Goal: Communication & Community: Answer question/provide support

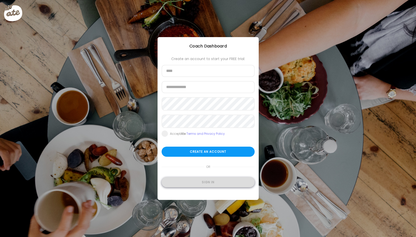
click at [219, 187] on div "Sign in" at bounding box center [207, 182] width 93 height 10
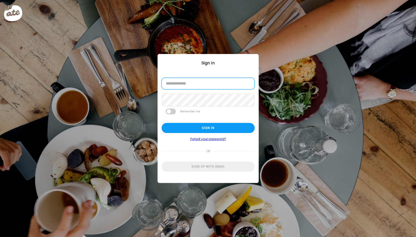
type input "**********"
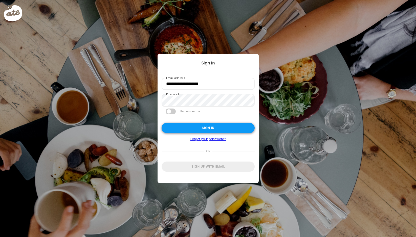
click at [206, 128] on div "Sign in" at bounding box center [207, 128] width 93 height 10
type textarea "**********"
type input "**********"
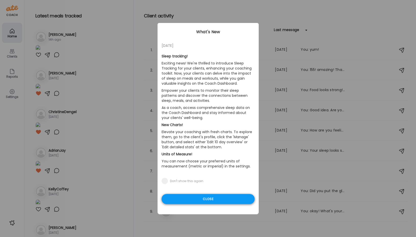
click at [215, 197] on div "Close" at bounding box center [207, 199] width 93 height 10
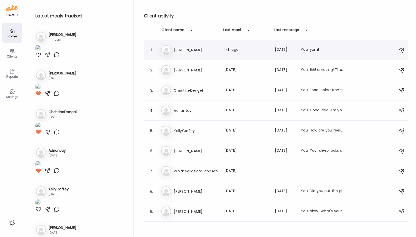
click at [178, 50] on h3 "[PERSON_NAME]" at bounding box center [196, 50] width 44 height 6
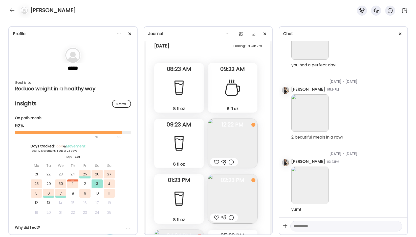
scroll to position [6311, 0]
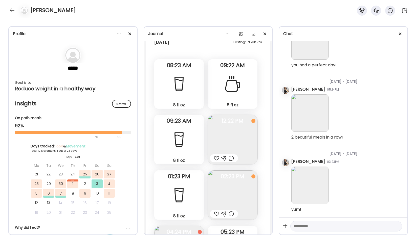
click at [222, 131] on img at bounding box center [233, 140] width 50 height 50
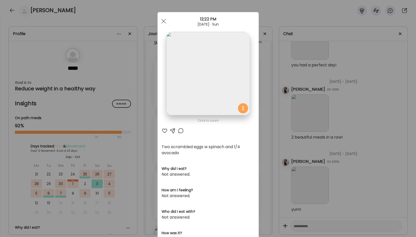
click at [173, 130] on div at bounding box center [173, 131] width 6 height 6
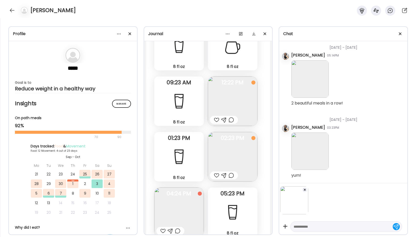
scroll to position [6349, 0]
click at [175, 210] on img at bounding box center [179, 212] width 50 height 50
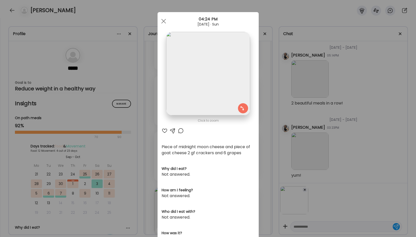
click at [165, 131] on div at bounding box center [164, 131] width 6 height 6
click at [162, 19] on div at bounding box center [163, 21] width 10 height 10
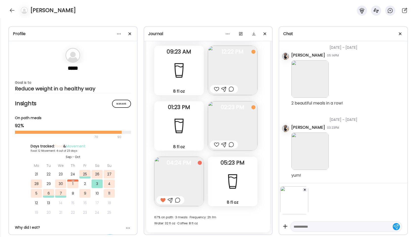
scroll to position [6380, 0]
click at [301, 227] on textarea at bounding box center [341, 227] width 96 height 6
click at [235, 67] on img at bounding box center [233, 71] width 50 height 50
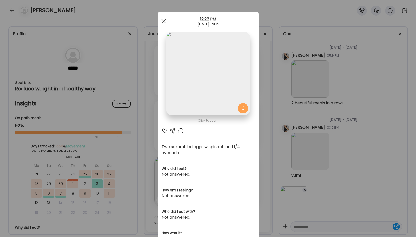
click at [163, 20] on div at bounding box center [163, 21] width 10 height 10
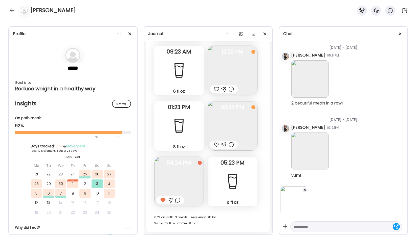
click at [308, 226] on textarea at bounding box center [341, 227] width 96 height 6
type textarea "**********"
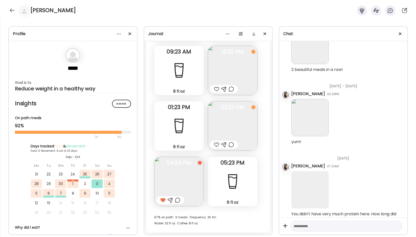
scroll to position [1215, 0]
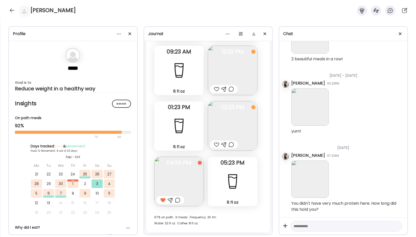
click at [239, 132] on img at bounding box center [233, 126] width 50 height 50
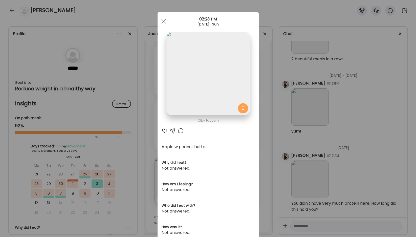
click at [164, 130] on div at bounding box center [164, 131] width 6 height 6
click at [161, 19] on span at bounding box center [163, 21] width 5 height 5
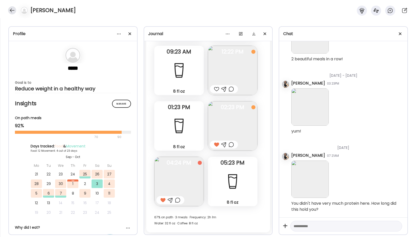
click at [11, 10] on div at bounding box center [12, 10] width 8 height 8
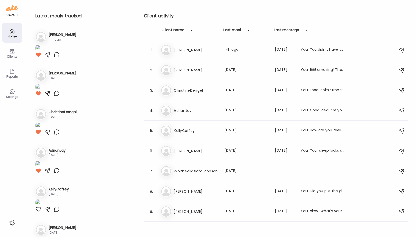
click at [13, 52] on icon at bounding box center [12, 51] width 6 height 6
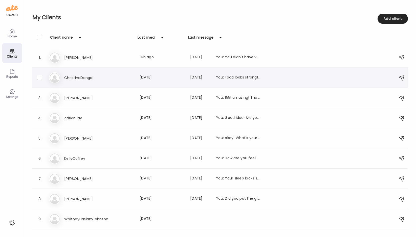
click at [77, 76] on h3 "ChristineDengel" at bounding box center [86, 78] width 44 height 6
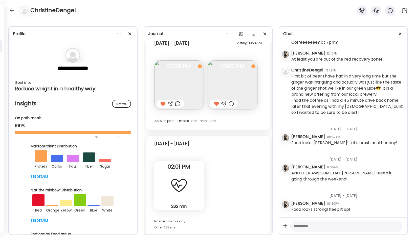
scroll to position [1966, 0]
click at [13, 12] on div at bounding box center [12, 10] width 8 height 8
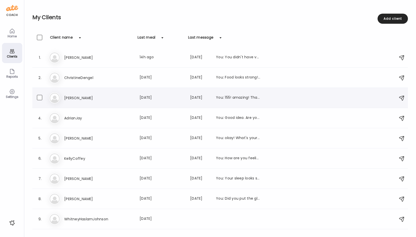
click at [66, 99] on h3 "[PERSON_NAME]" at bounding box center [86, 98] width 44 height 6
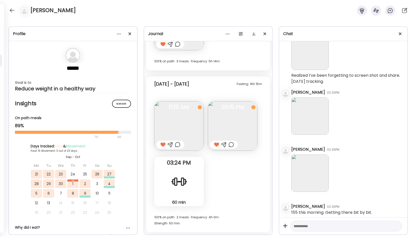
scroll to position [8502, 0]
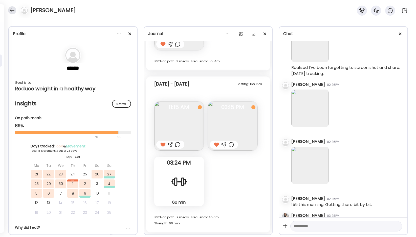
click at [11, 12] on div at bounding box center [12, 10] width 8 height 8
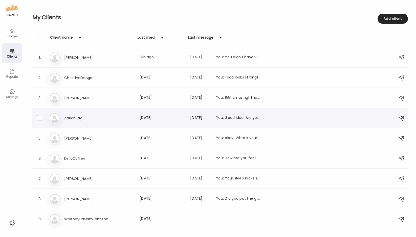
click at [77, 119] on h3 "AdrianJay" at bounding box center [86, 118] width 44 height 6
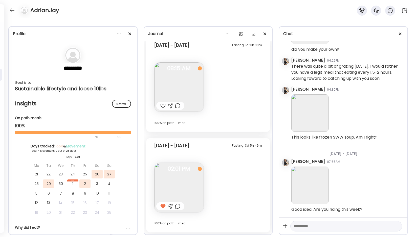
scroll to position [5047, 0]
click at [12, 9] on div at bounding box center [12, 10] width 8 height 8
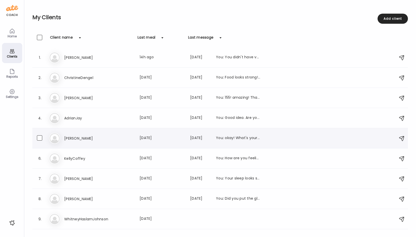
click at [72, 137] on h3 "[PERSON_NAME]" at bounding box center [86, 138] width 44 height 6
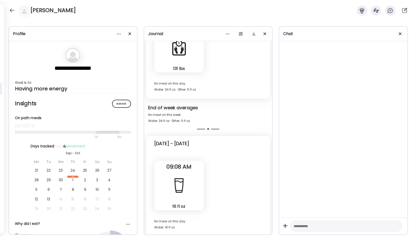
scroll to position [1169, 0]
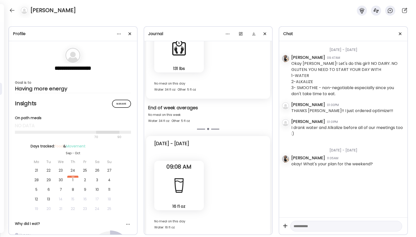
click at [303, 225] on textarea at bounding box center [341, 226] width 96 height 6
paste textarea "**********"
type textarea "**********"
click at [398, 226] on div at bounding box center [395, 226] width 7 height 7
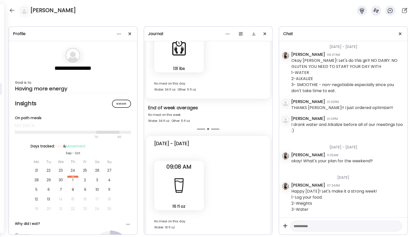
scroll to position [3, 0]
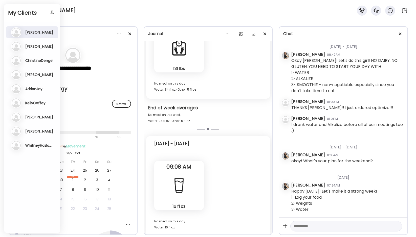
click at [78, 20] on div "**********" at bounding box center [208, 127] width 416 height 219
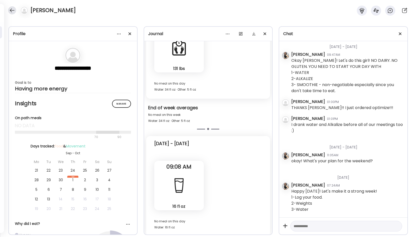
click at [12, 11] on div at bounding box center [12, 10] width 8 height 8
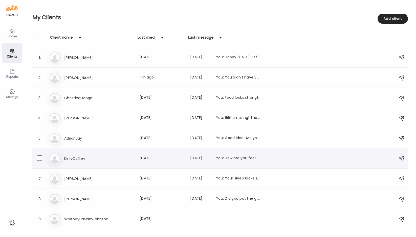
click at [66, 157] on h3 "KellyCoffey" at bounding box center [86, 159] width 44 height 6
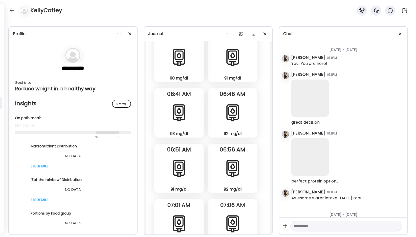
scroll to position [23055, 0]
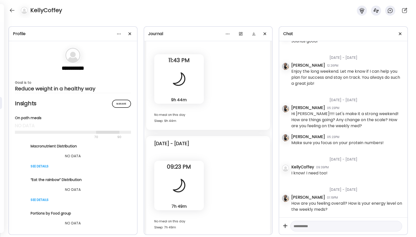
click at [317, 226] on textarea at bounding box center [341, 226] width 96 height 6
click at [305, 223] on textarea at bounding box center [341, 226] width 96 height 6
click at [304, 227] on textarea at bounding box center [341, 226] width 96 height 6
click at [296, 226] on textarea at bounding box center [341, 226] width 96 height 6
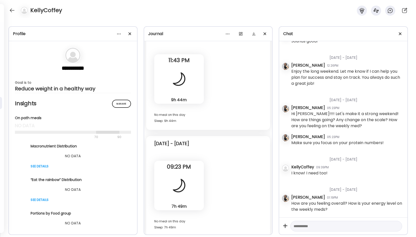
paste textarea "**********"
type textarea "**********"
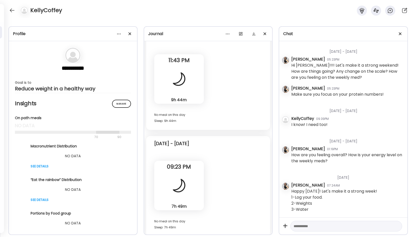
scroll to position [14986, 0]
click at [8, 8] on div at bounding box center [12, 10] width 8 height 8
